Goal: Answer question/provide support

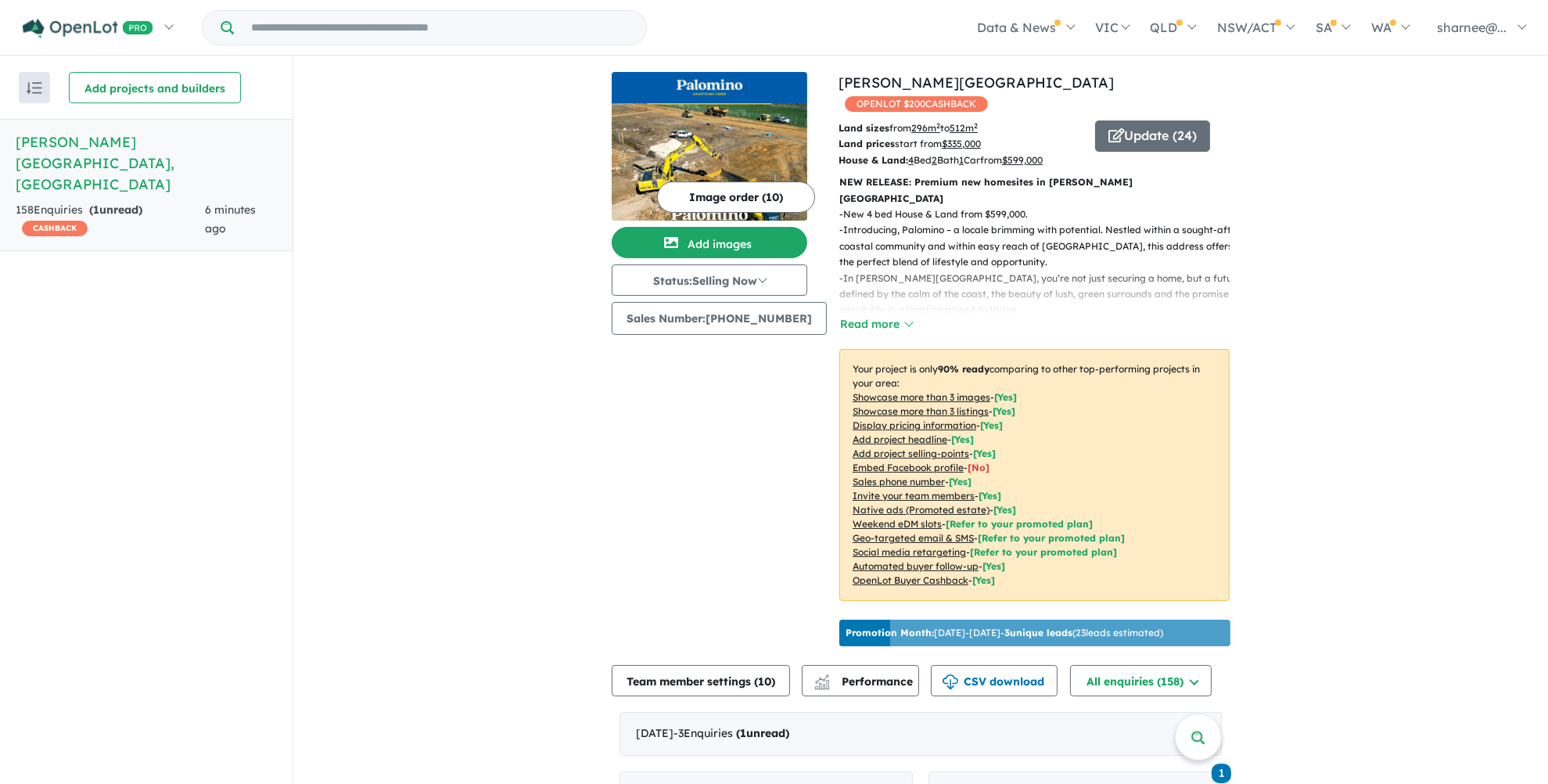
scroll to position [352, 0]
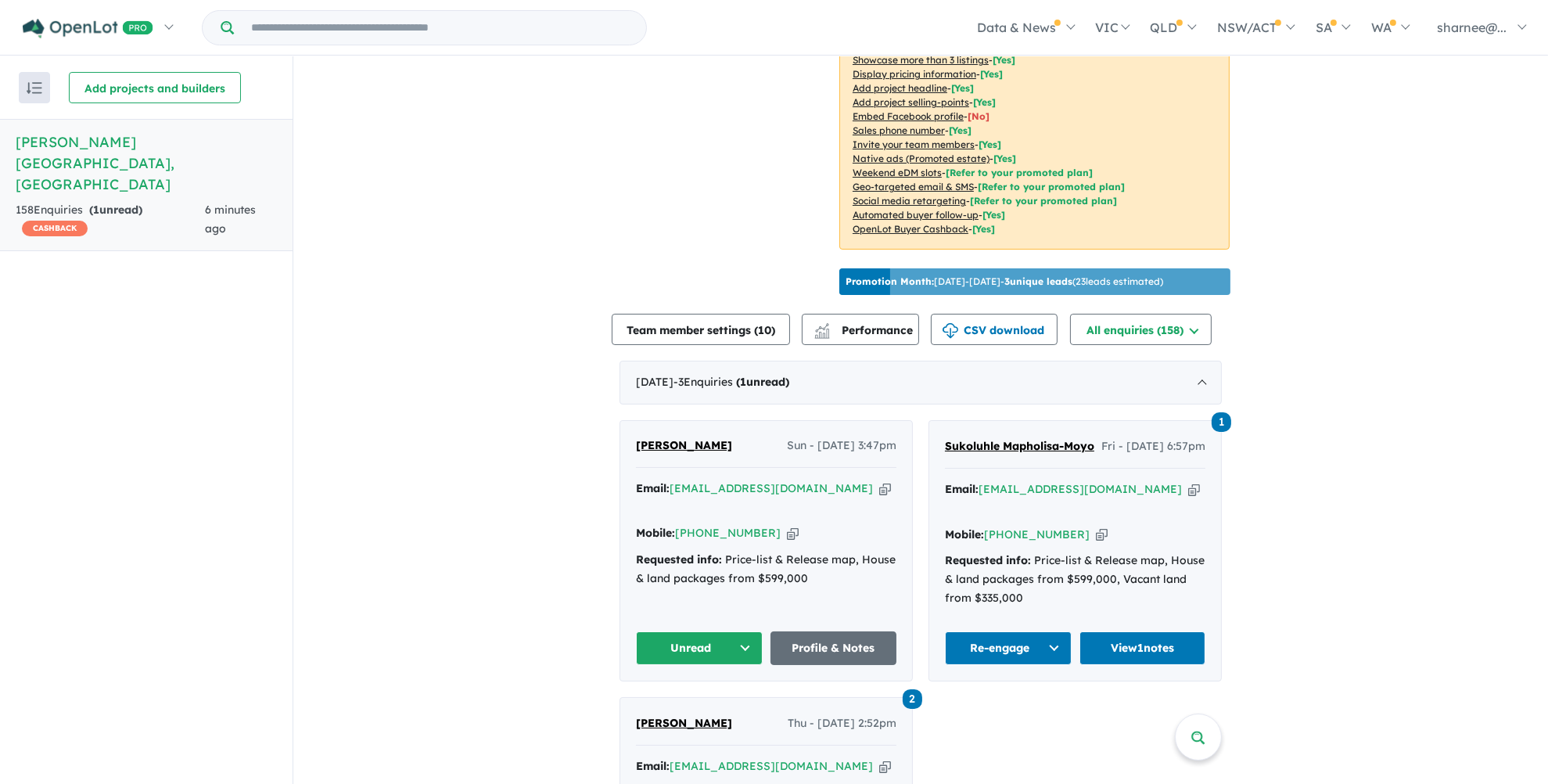
click at [744, 631] on button "Unread" at bounding box center [699, 648] width 126 height 34
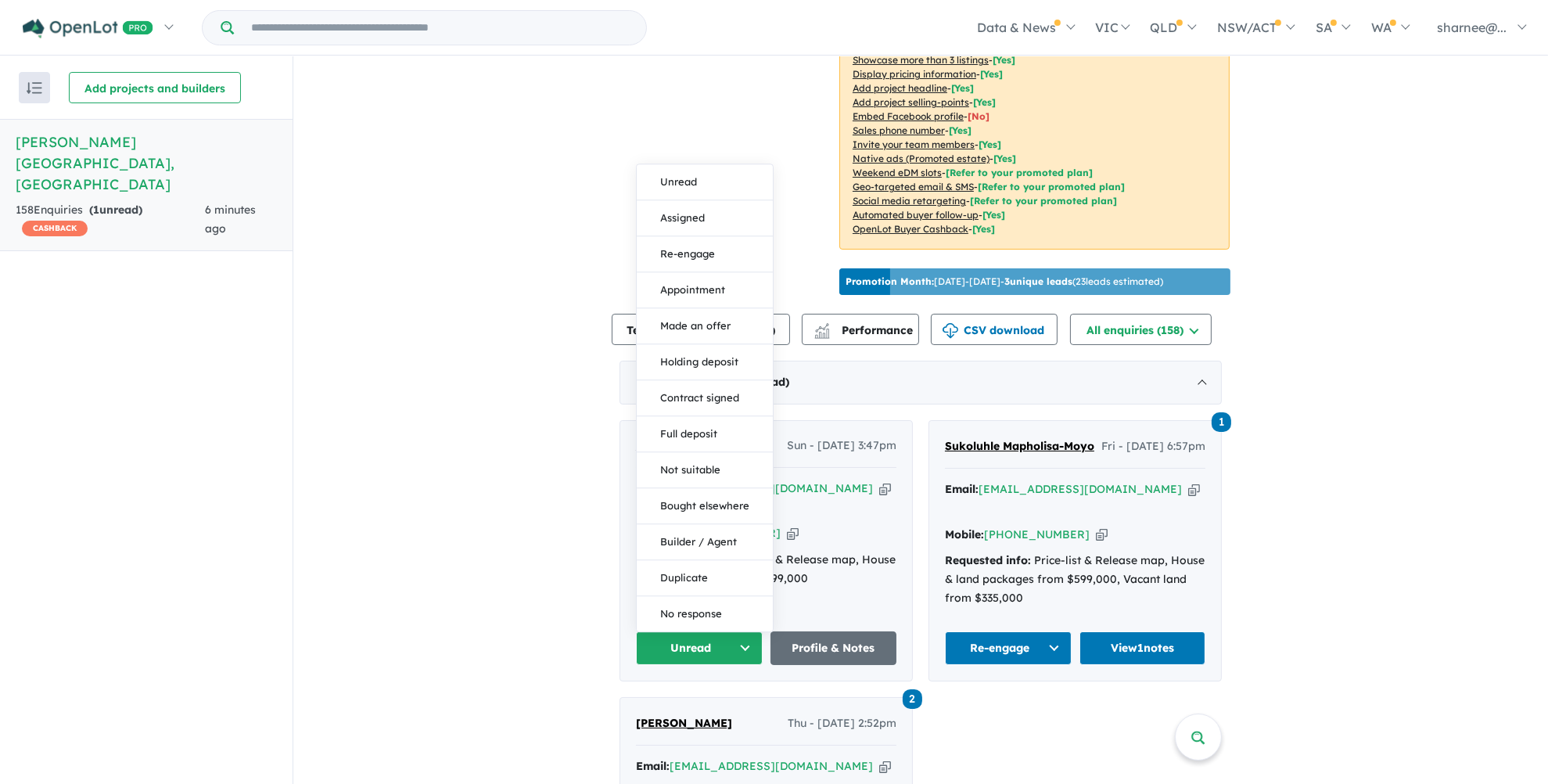
click at [812, 561] on div "BIJESH S Sun - 12/10/2025, 3:47pm Email: bijesh_s@yahoo.com Copied! Mobile: +61…" at bounding box center [766, 551] width 292 height 260
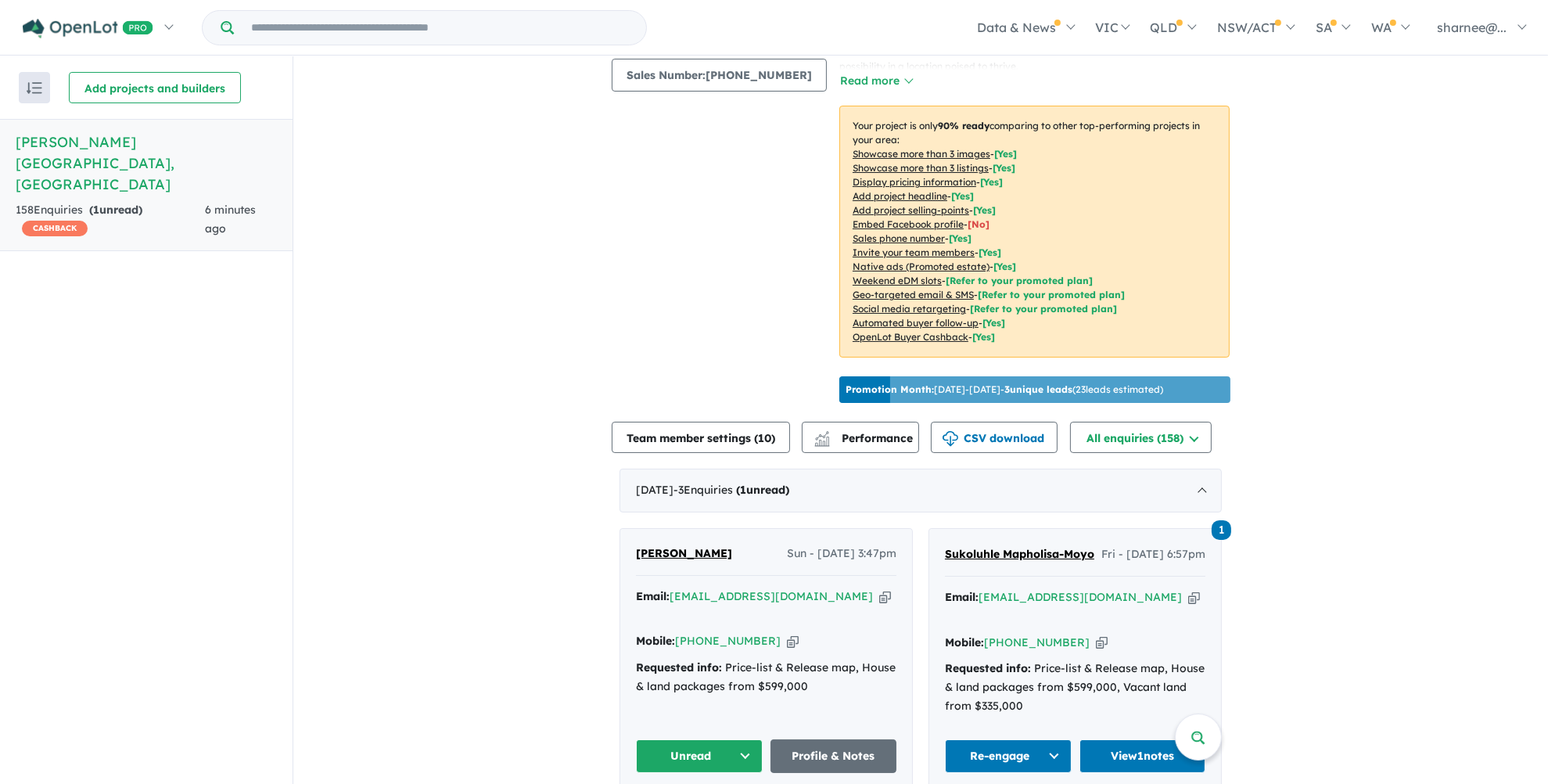
scroll to position [235, 0]
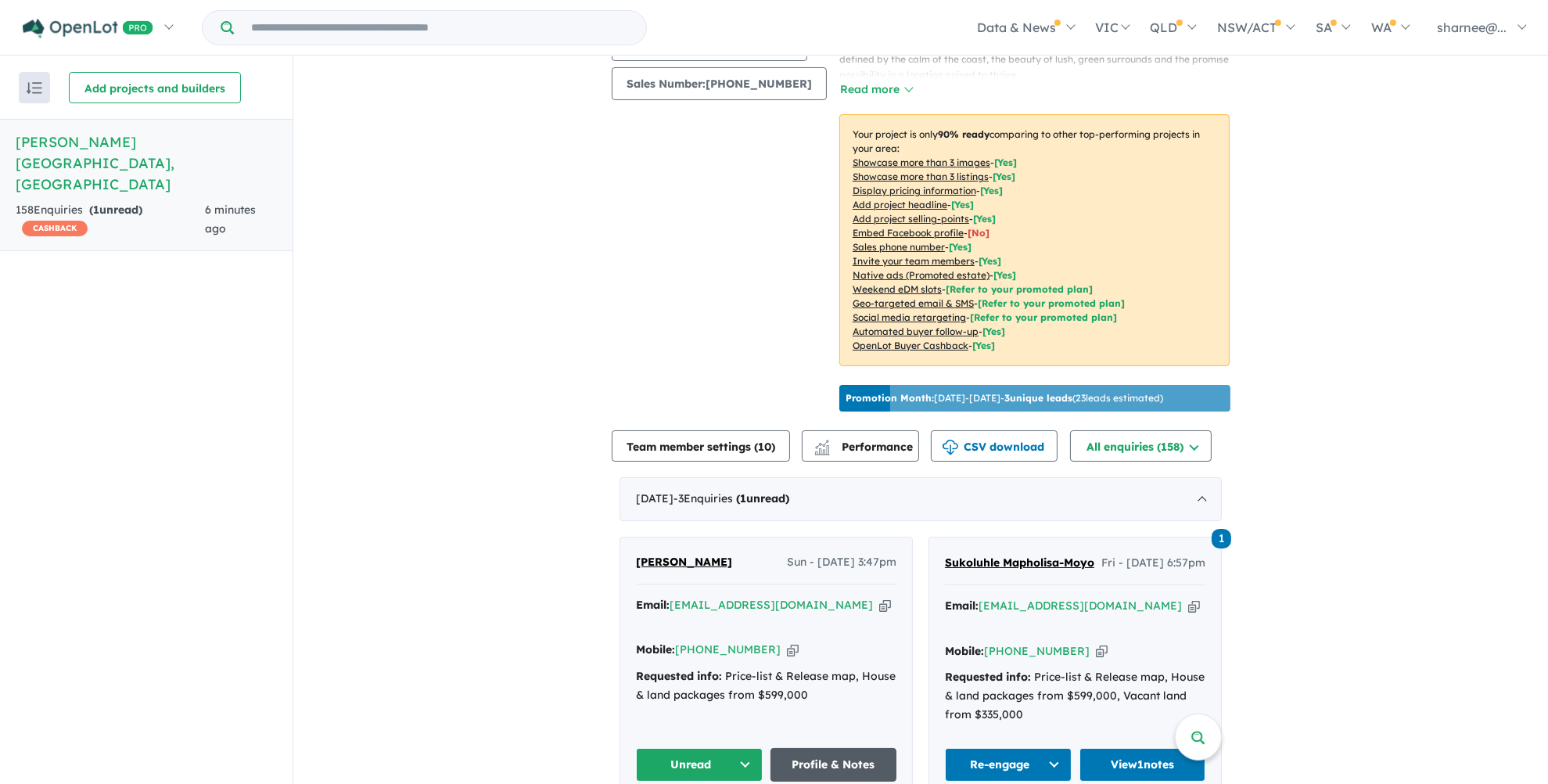
click at [809, 748] on link "Profile & Notes" at bounding box center [834, 765] width 126 height 34
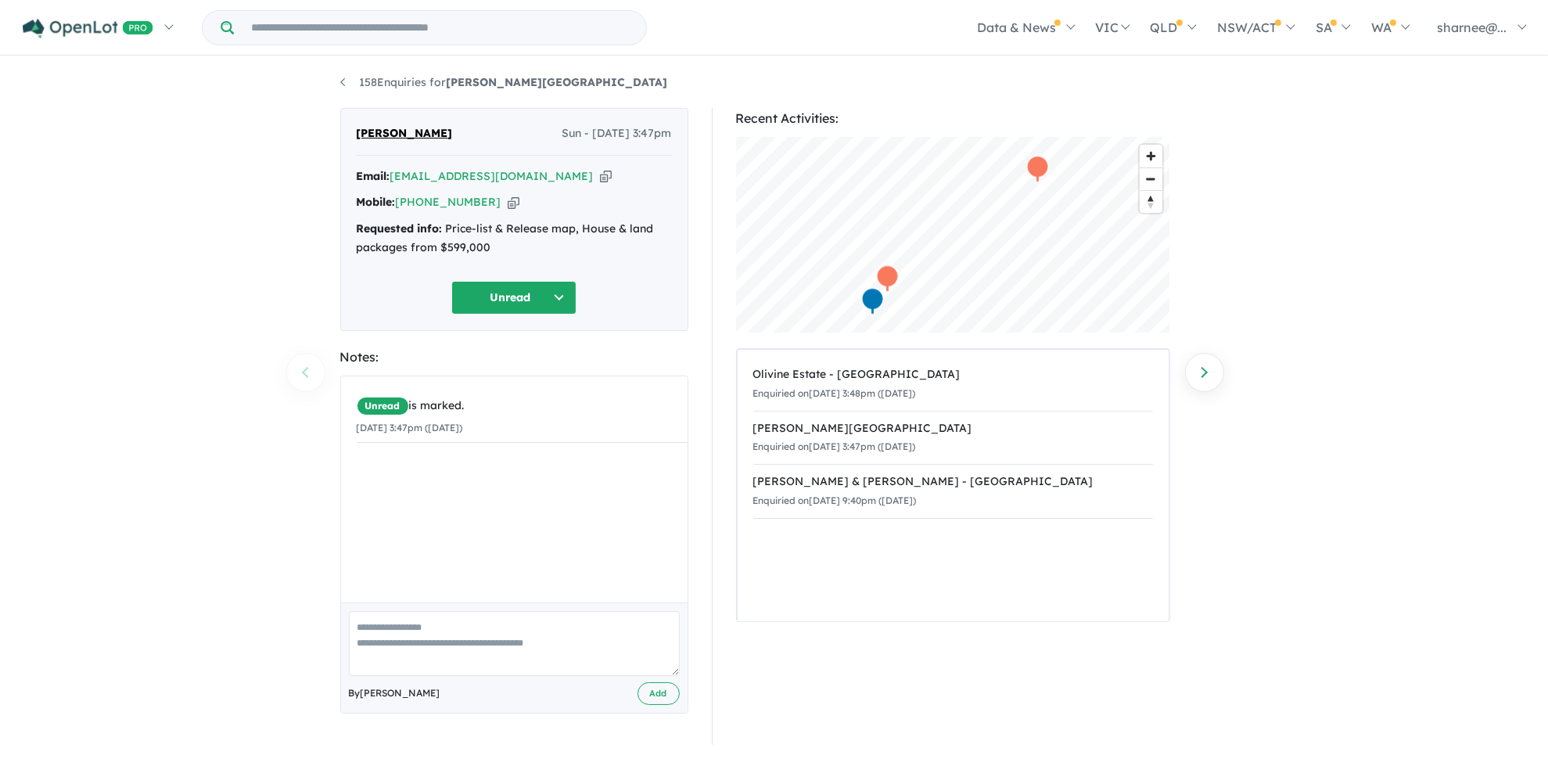
click at [510, 628] on textarea at bounding box center [514, 643] width 331 height 65
click at [544, 301] on button "Unread" at bounding box center [514, 298] width 126 height 34
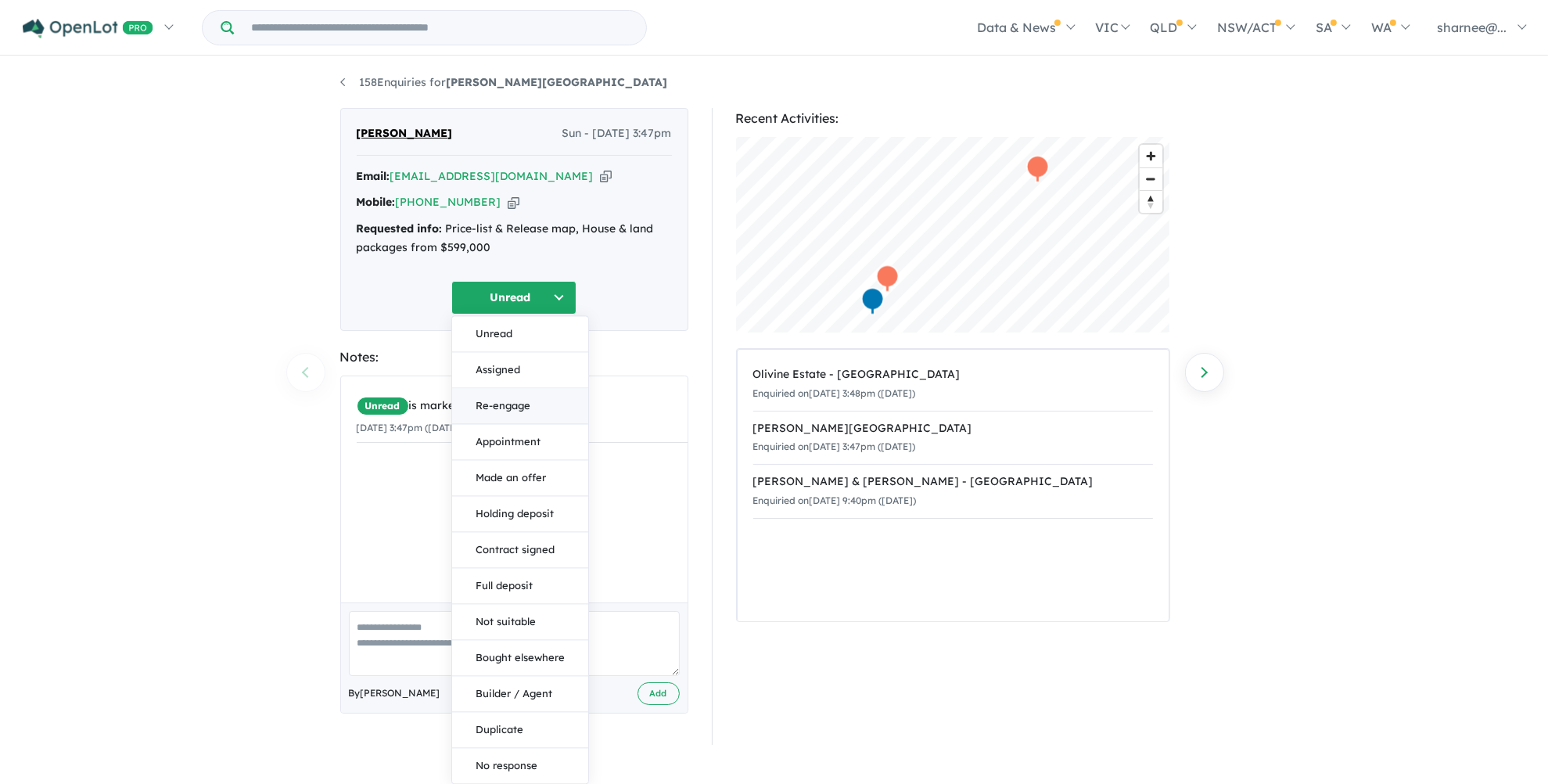
click at [535, 404] on button "Re-engage" at bounding box center [520, 406] width 136 height 36
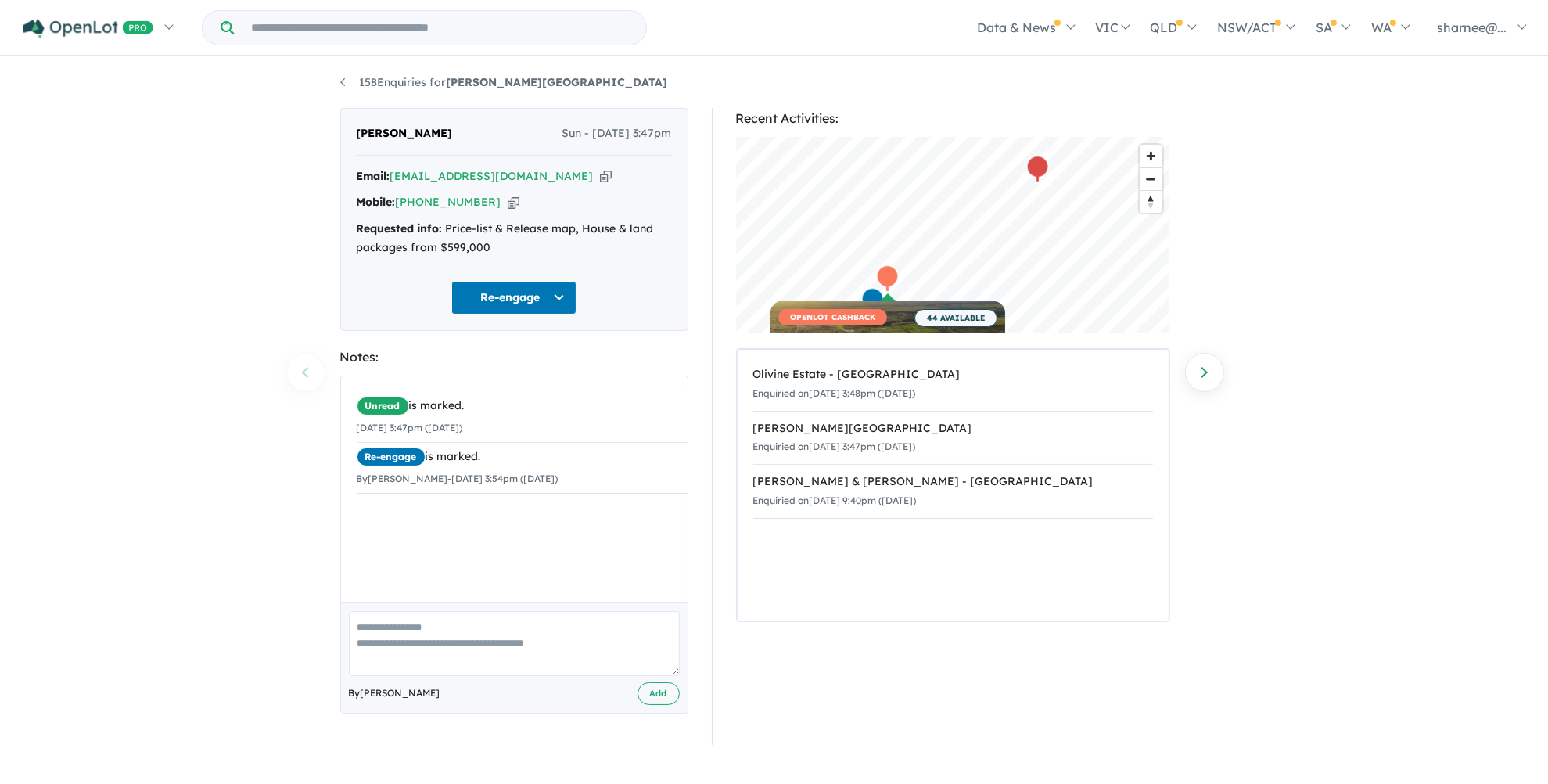
drag, startPoint x: 418, startPoint y: 646, endPoint x: 447, endPoint y: 558, distance: 92.7
click at [417, 646] on textarea at bounding box center [514, 643] width 331 height 65
paste textarea "**********"
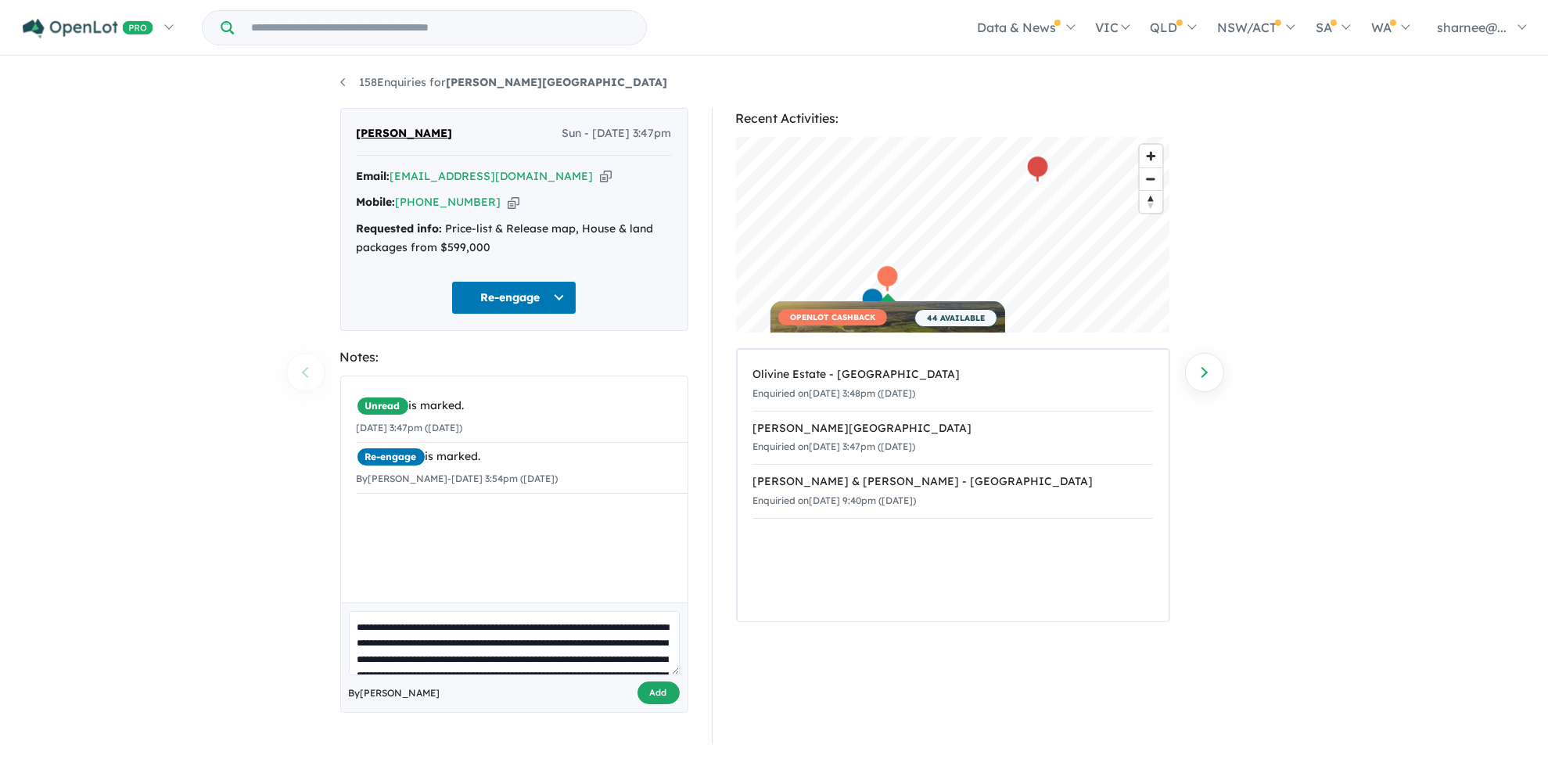
type textarea "**********"
click at [652, 688] on button "Add" at bounding box center [659, 692] width 42 height 23
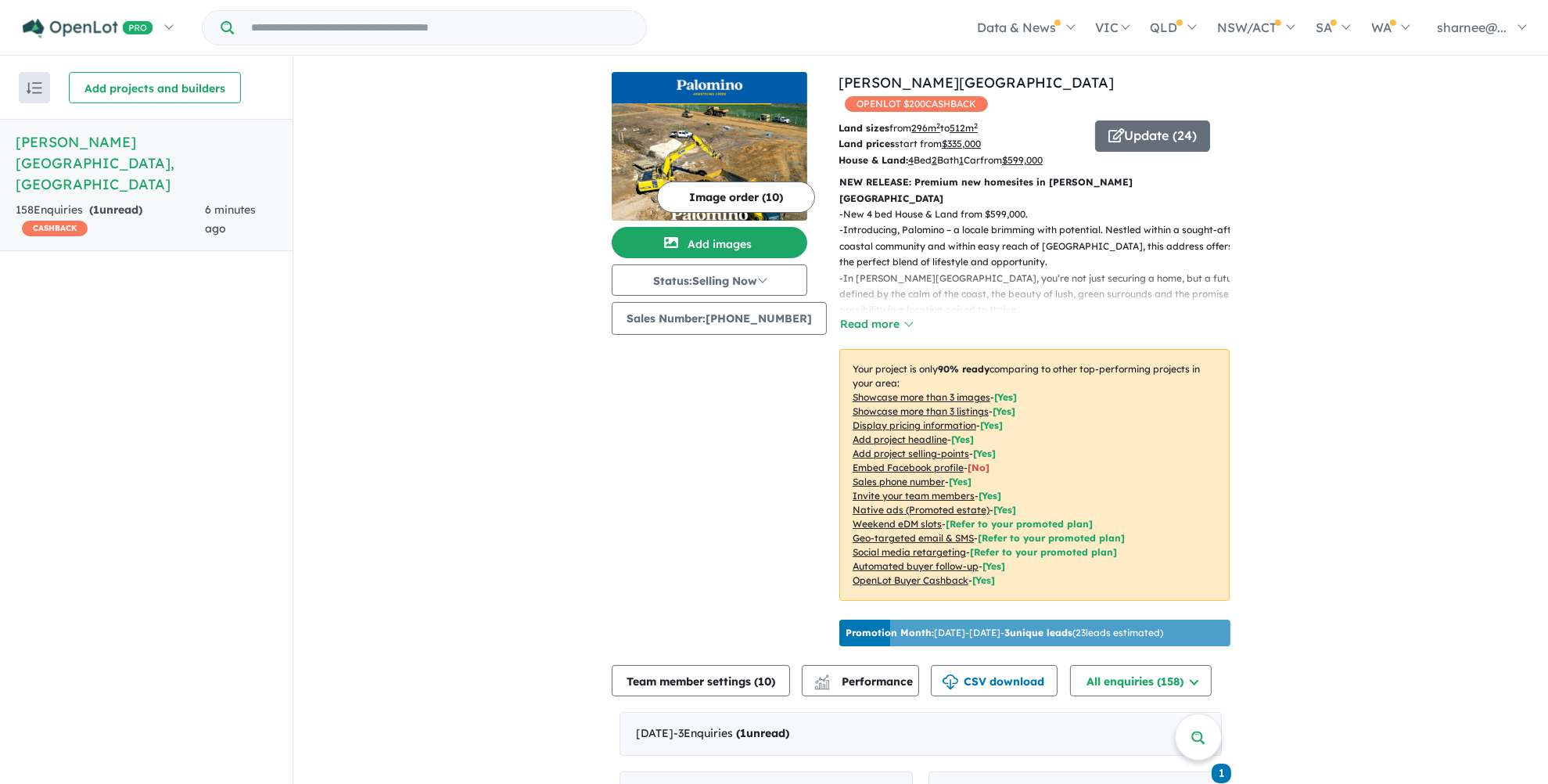
scroll to position [235, 0]
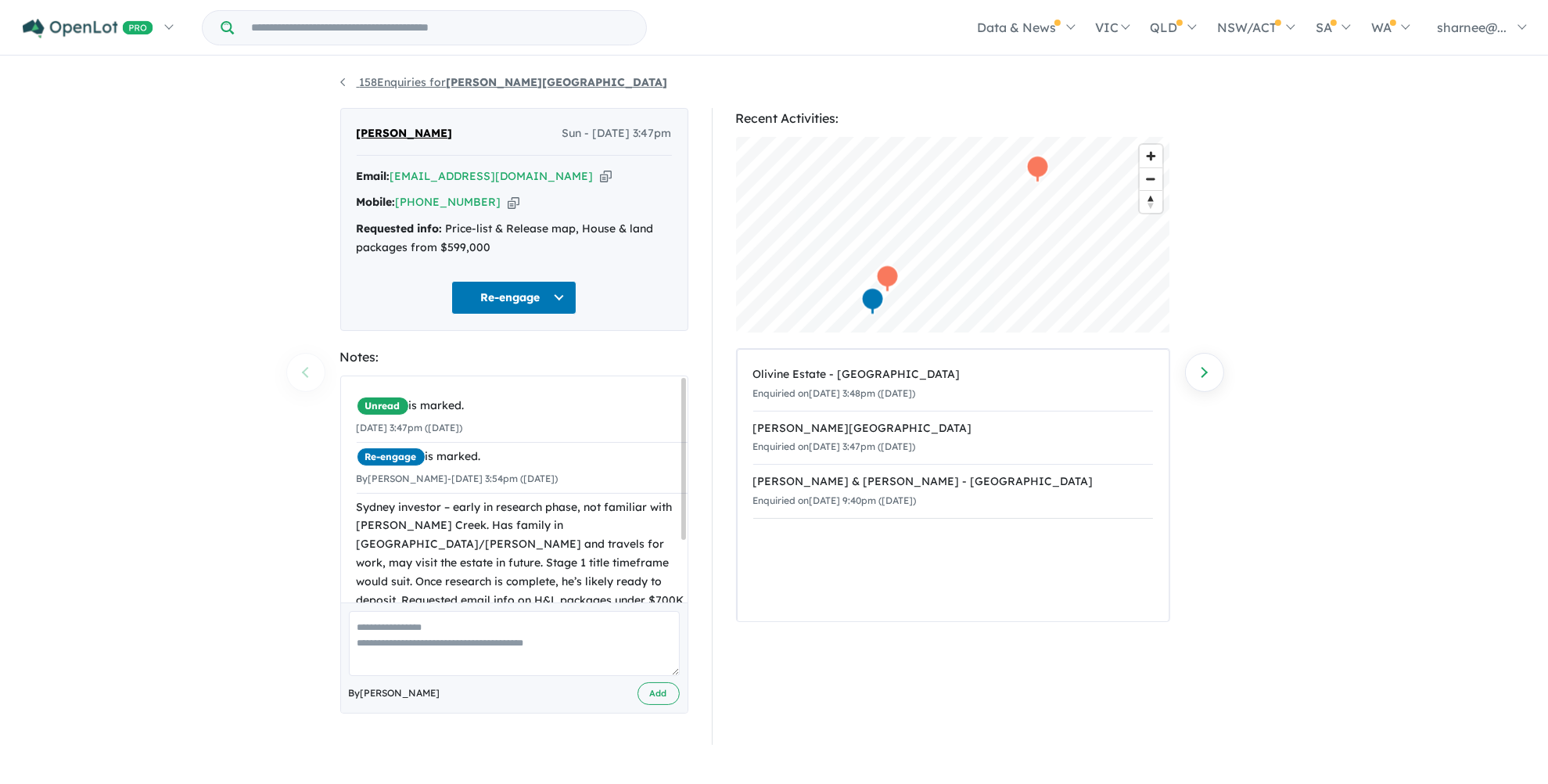
click at [394, 87] on link "158 Enquiries for [PERSON_NAME][GEOGRAPHIC_DATA]" at bounding box center [504, 82] width 328 height 14
